Goal: Task Accomplishment & Management: Manage account settings

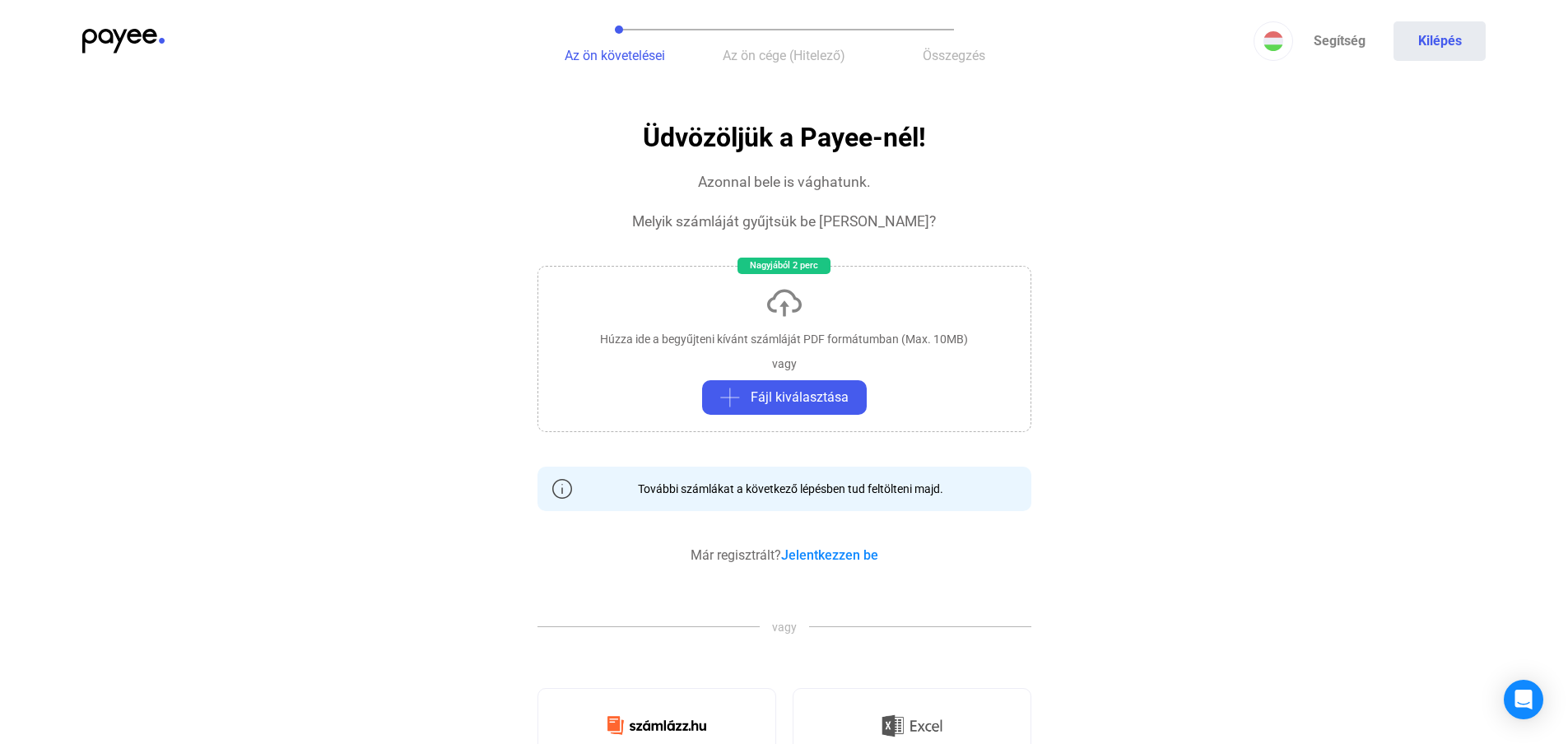
click at [829, 565] on div "Már regisztrált? Jelentkezzen be" at bounding box center [784, 556] width 187 height 20
click at [830, 557] on link "Jelentkezzen be" at bounding box center [830, 555] width 97 height 16
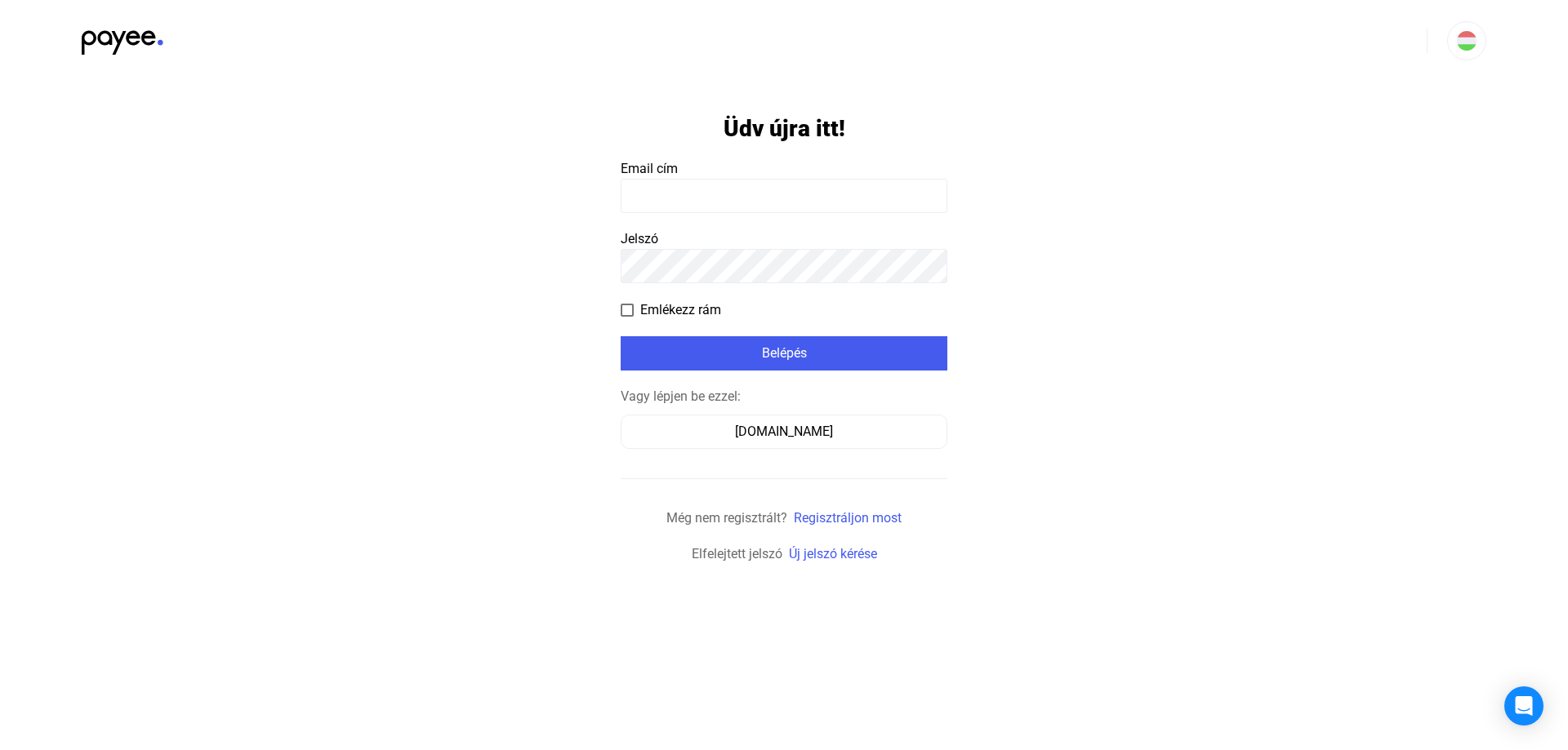
click at [675, 192] on input at bounding box center [784, 196] width 326 height 34
click at [716, 188] on input at bounding box center [784, 196] width 326 height 34
type input "**********"
click at [651, 302] on span "Emlékezz rám" at bounding box center [680, 311] width 81 height 20
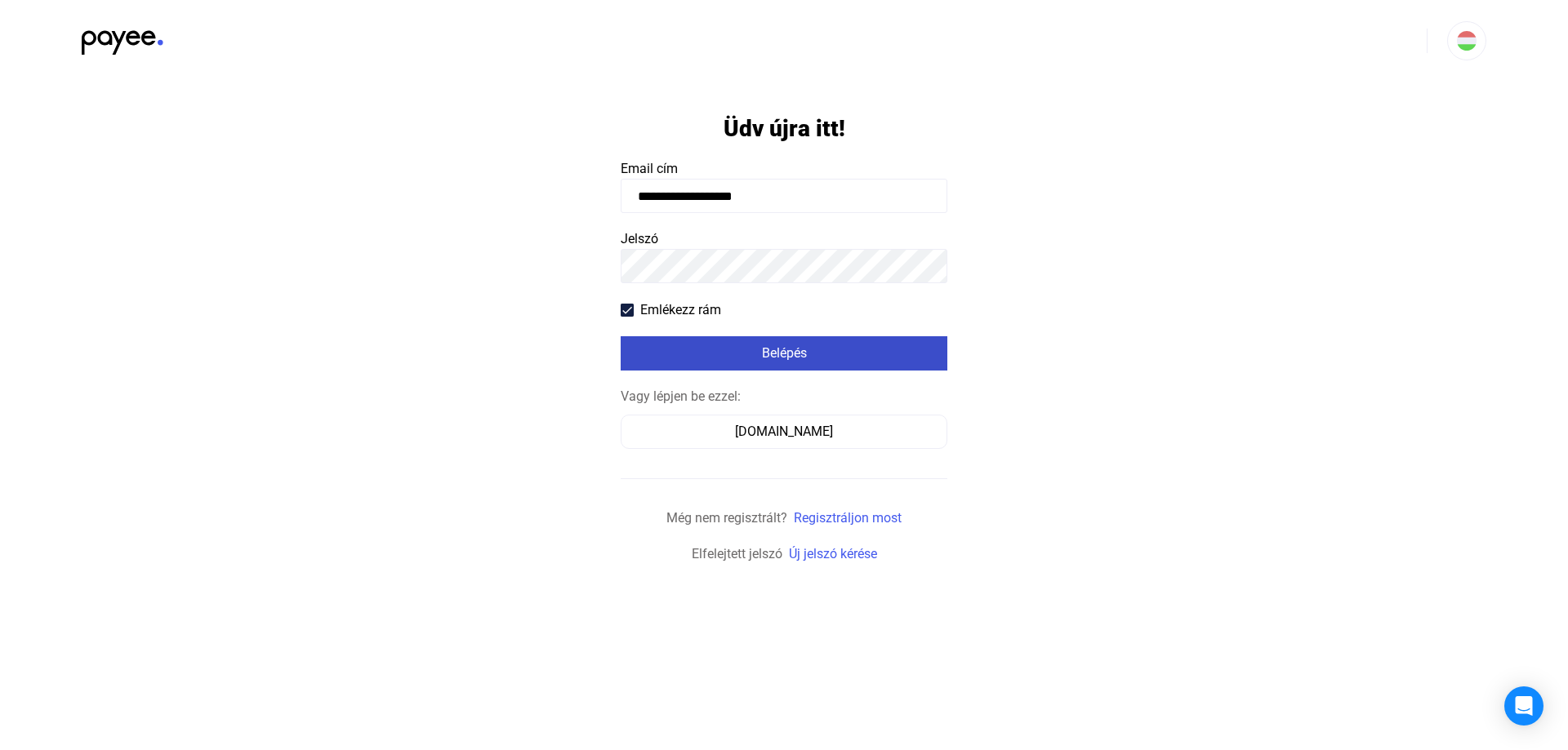
click at [712, 341] on button "Belépés" at bounding box center [784, 353] width 326 height 34
